Goal: Navigation & Orientation: Locate item on page

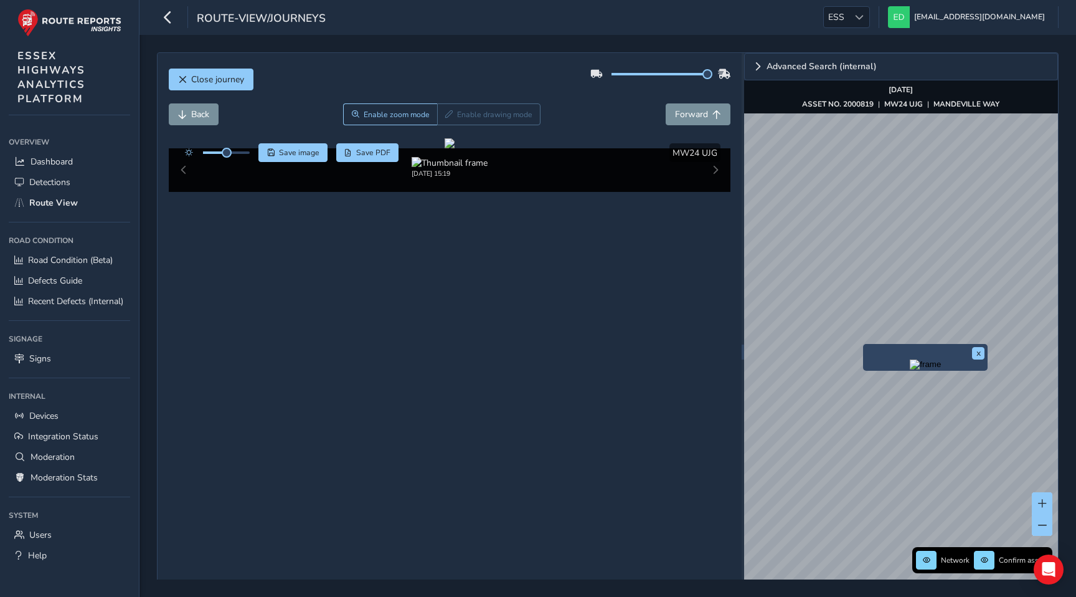
click at [910, 367] on img "Preview frame" at bounding box center [925, 364] width 31 height 10
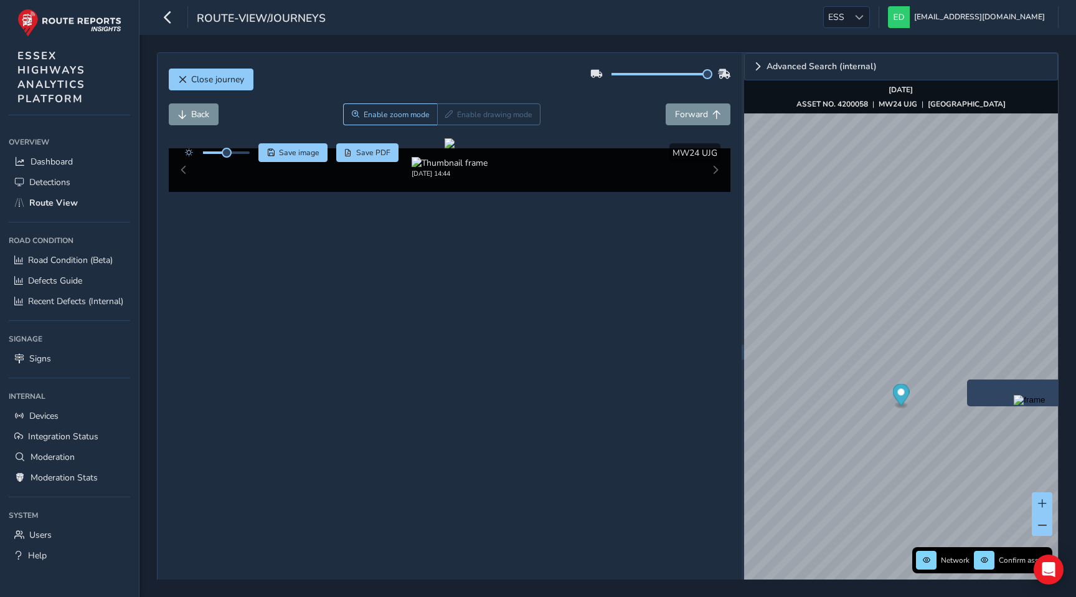
click at [1014, 402] on img "Preview frame" at bounding box center [1029, 400] width 31 height 10
